Goal: Navigation & Orientation: Find specific page/section

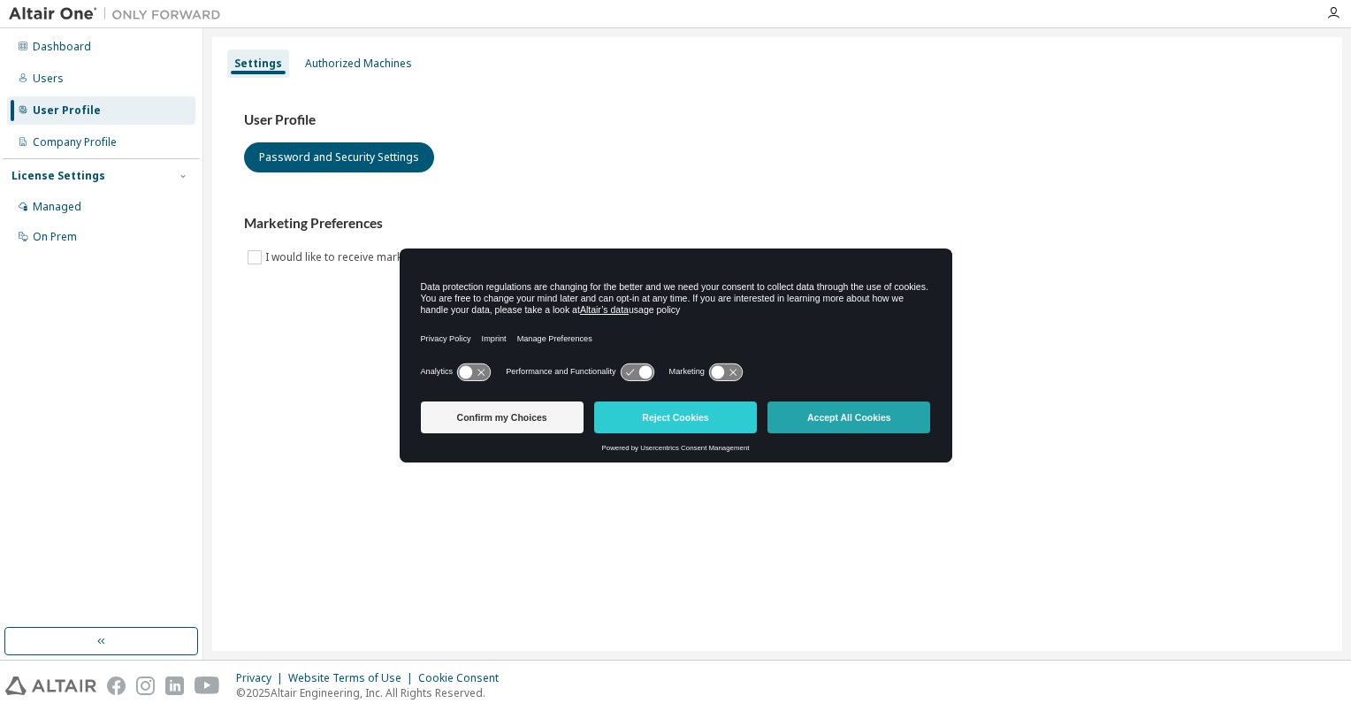
click at [841, 415] on button "Accept All Cookies" at bounding box center [848, 417] width 163 height 32
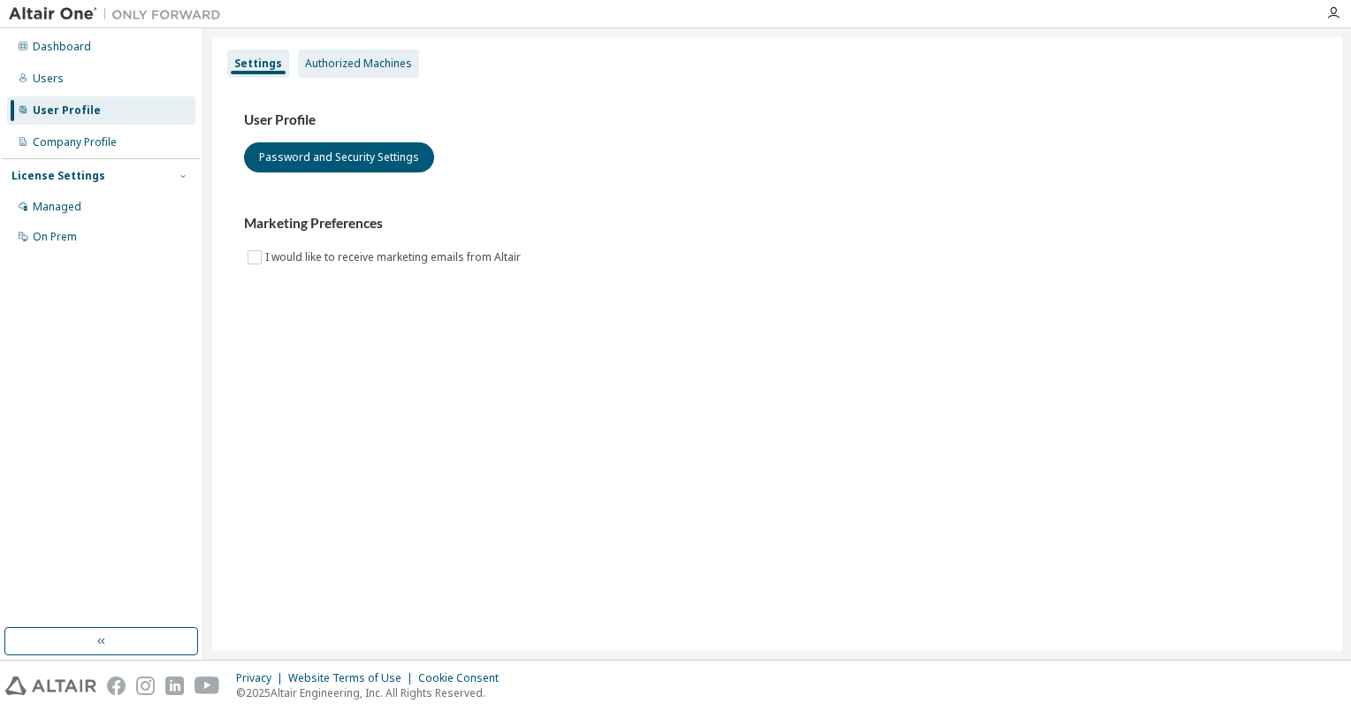
click at [354, 66] on div "Authorized Machines" at bounding box center [358, 64] width 107 height 14
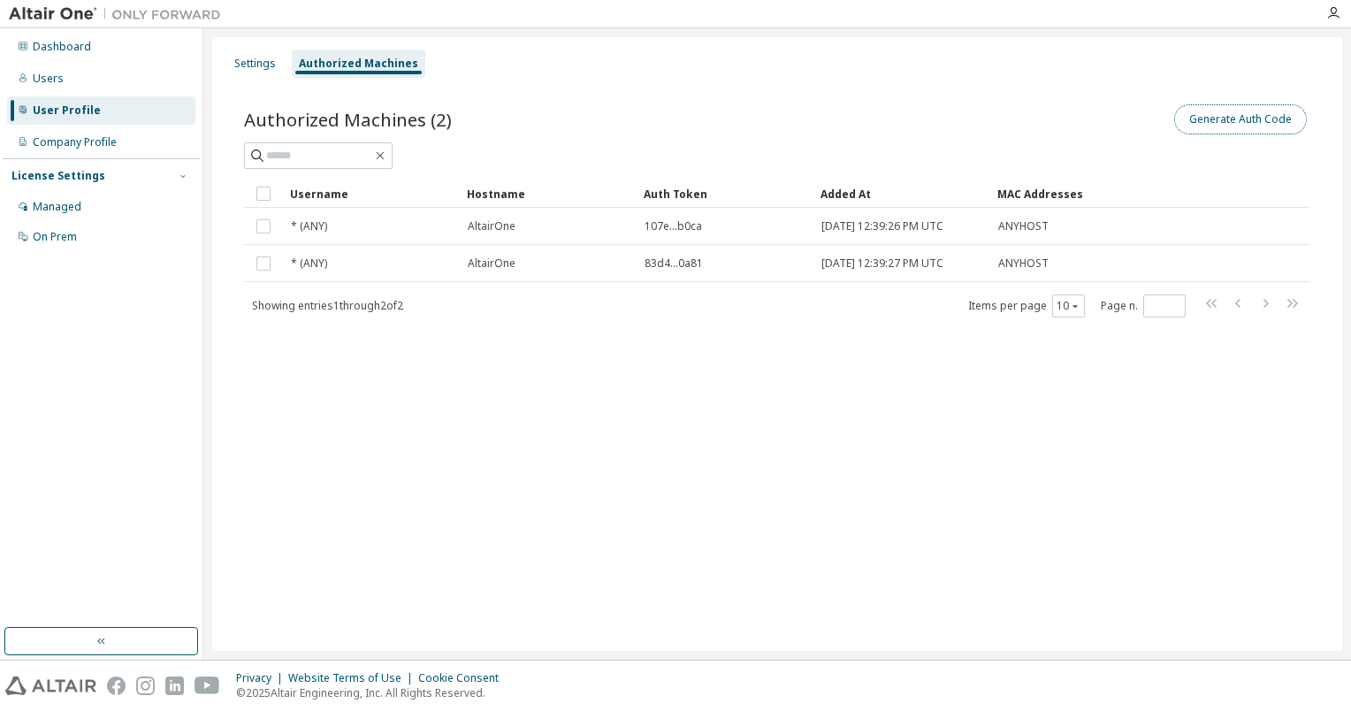
click at [1241, 113] on button "Generate Auth Code" at bounding box center [1240, 119] width 133 height 30
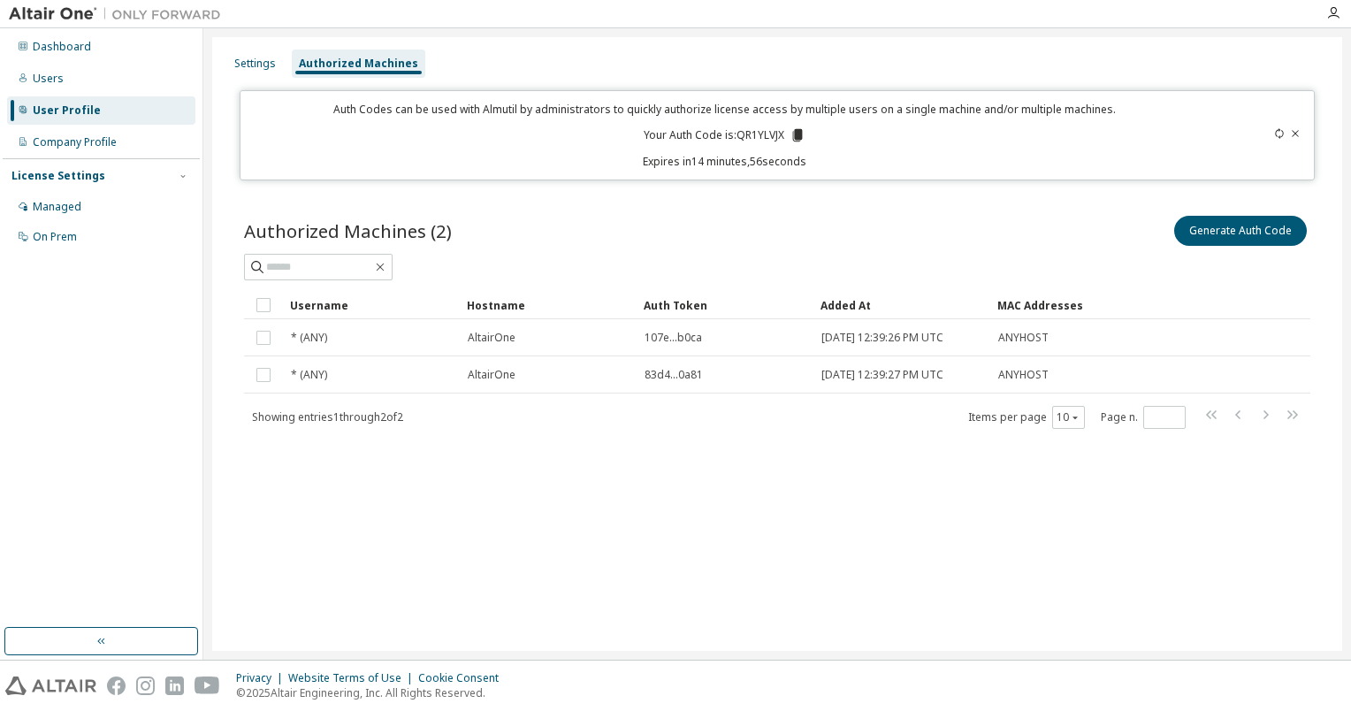
click at [801, 132] on icon at bounding box center [798, 135] width 10 height 12
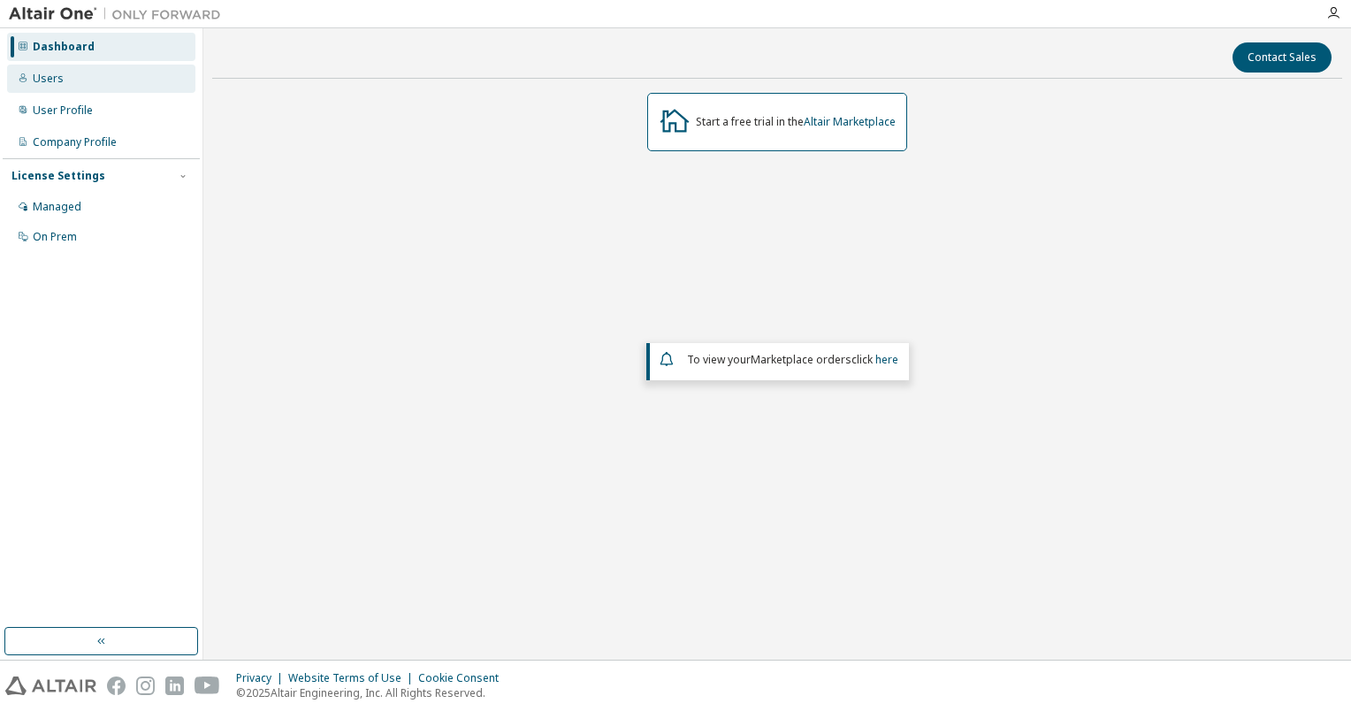
click at [48, 82] on div "Users" at bounding box center [48, 79] width 31 height 14
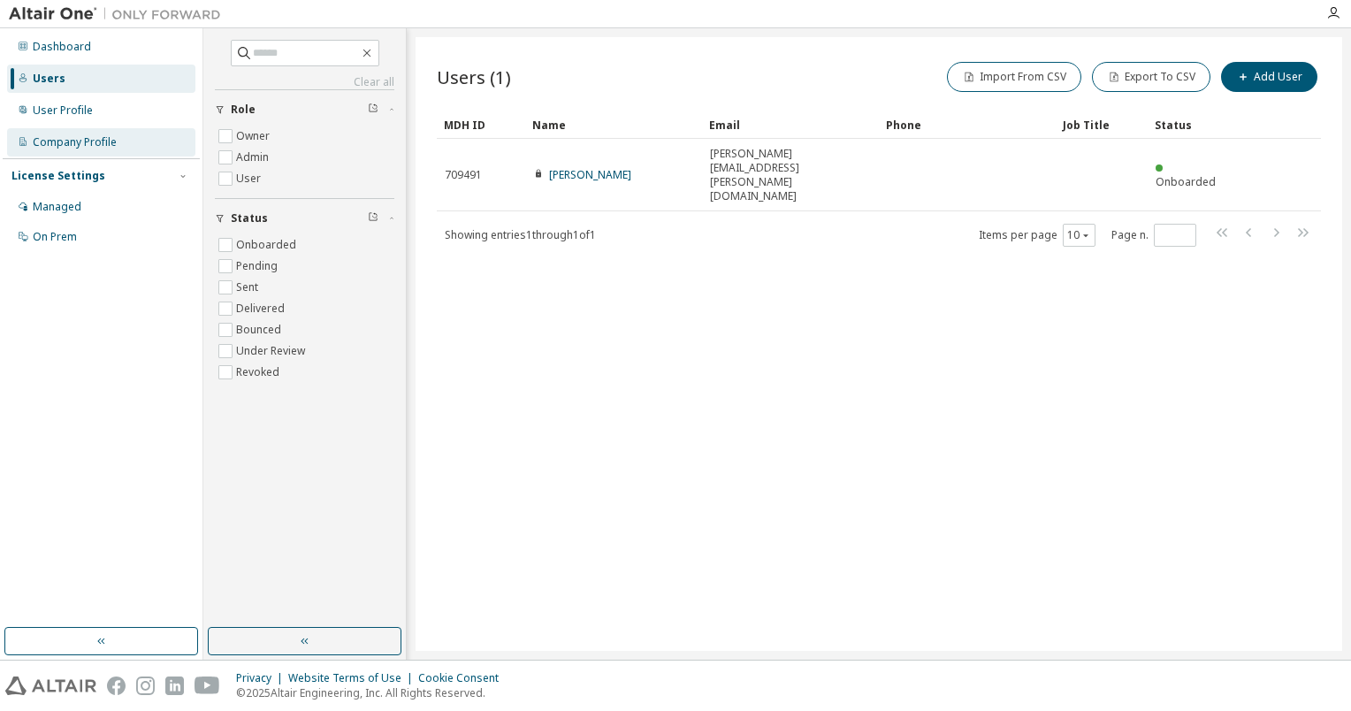
click at [57, 138] on div "Company Profile" at bounding box center [75, 142] width 84 height 14
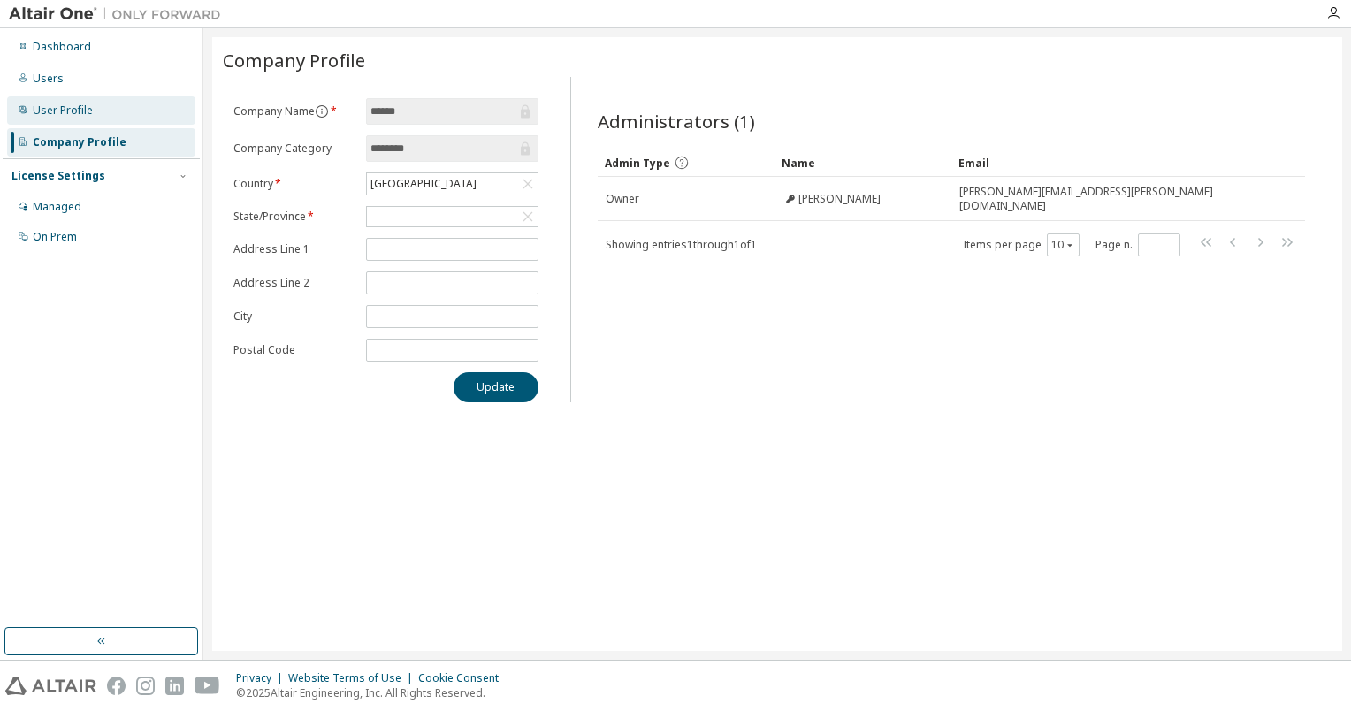
click at [57, 110] on div "User Profile" at bounding box center [63, 110] width 60 height 14
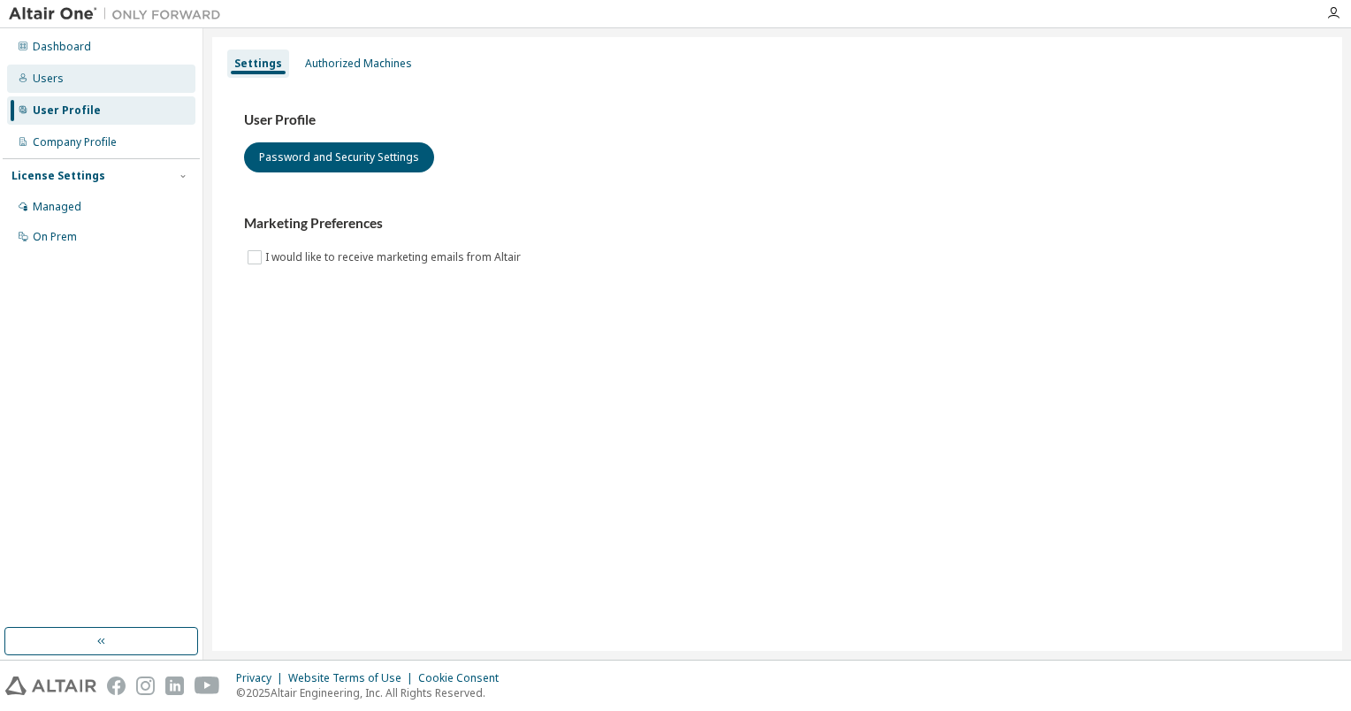
click at [51, 77] on div "Users" at bounding box center [48, 79] width 31 height 14
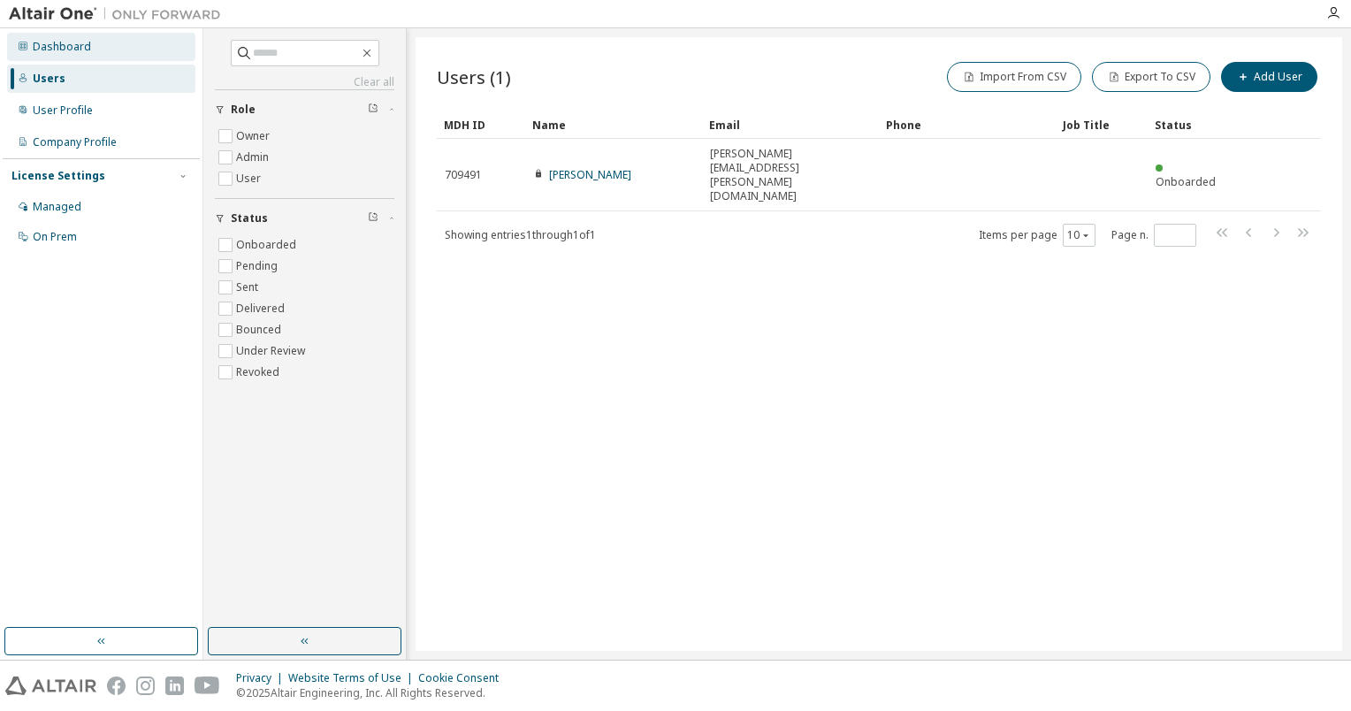
click at [62, 45] on div "Dashboard" at bounding box center [62, 47] width 58 height 14
